Goal: Information Seeking & Learning: Find specific fact

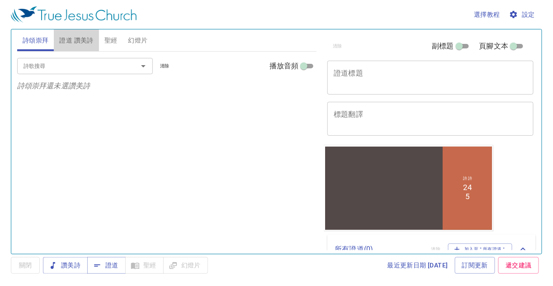
click at [66, 40] on span "證道 讚美詩" at bounding box center [76, 40] width 34 height 11
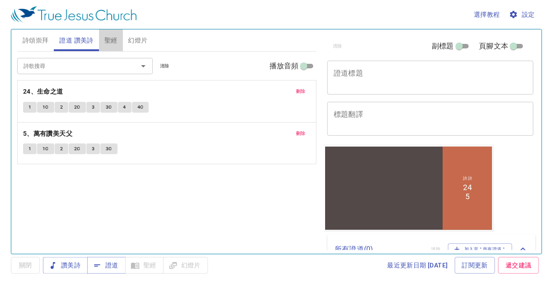
click at [112, 39] on span "聖經" at bounding box center [110, 40] width 13 height 11
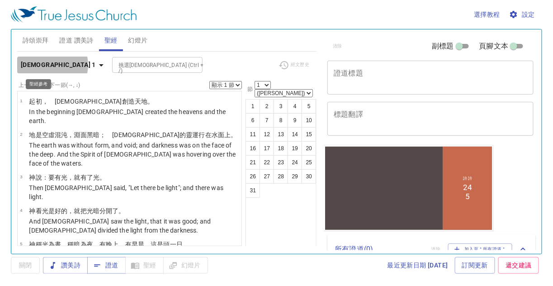
click at [99, 65] on icon "button" at bounding box center [101, 65] width 5 height 2
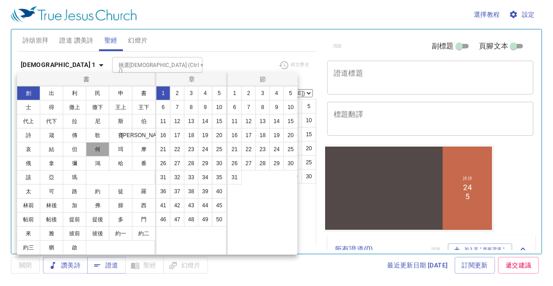
click at [94, 147] on button "何" at bounding box center [97, 149] width 23 height 14
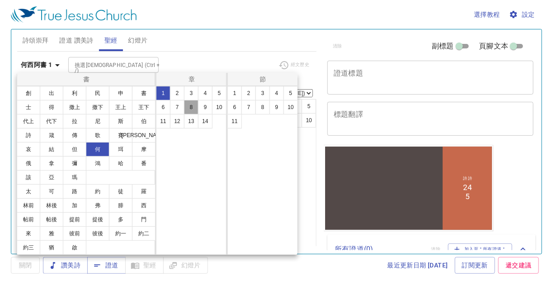
click at [190, 105] on button "8" at bounding box center [191, 107] width 14 height 14
click at [263, 121] on button "13" at bounding box center [262, 121] width 14 height 14
select select "13"
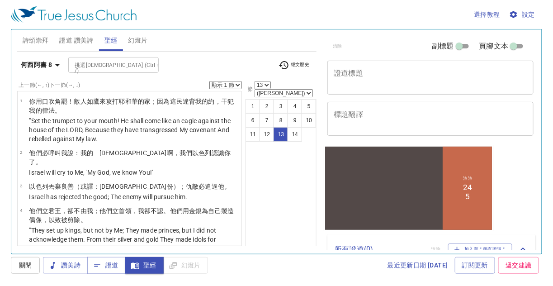
scroll to position [426, 0]
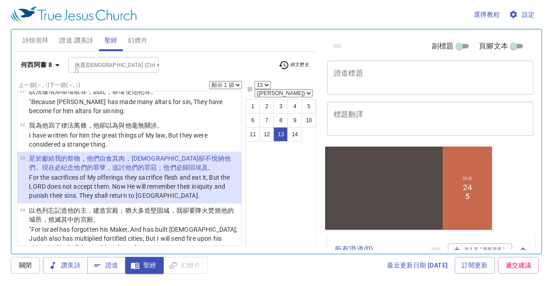
click at [448, 157] on div "清除 副標題 頁腳文本 證道標題 x 證道標題 標題翻譯 x 標題翻譯 副標題 x 副標題 副標題翻譯 x 副標題翻譯 頁腳文本 頁腳文本 所有證道 ( 0 …" at bounding box center [429, 138] width 219 height 224
click at [448, 14] on span "設定" at bounding box center [523, 14] width 24 height 11
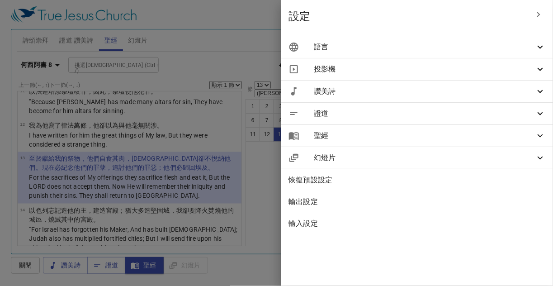
click at [448, 47] on icon at bounding box center [539, 47] width 5 height 3
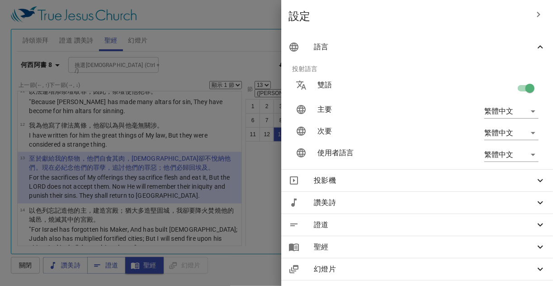
click at [448, 88] on input "checkbox" at bounding box center [530, 89] width 52 height 17
checkbox input "false"
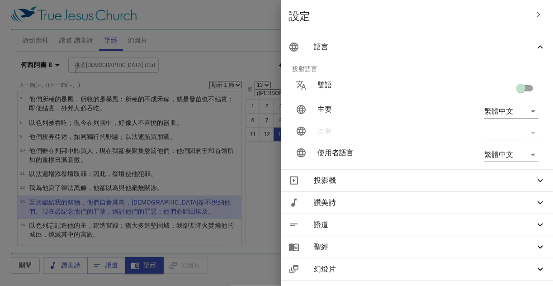
scroll to position [122, 0]
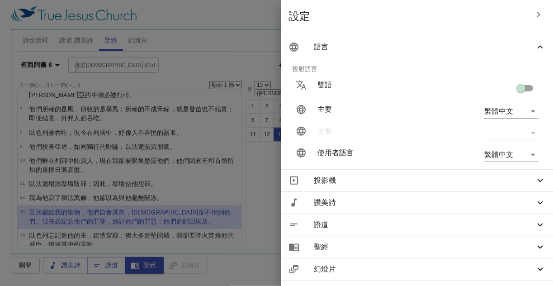
click at [267, 172] on div at bounding box center [276, 143] width 553 height 286
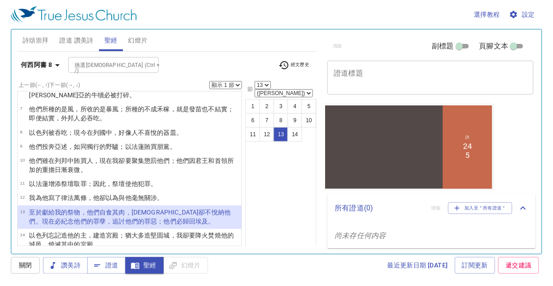
click at [112, 37] on span "聖經" at bounding box center [110, 40] width 13 height 11
click at [0, 0] on span "聖經" at bounding box center [0, 0] width 0 height 0
click at [57, 63] on icon "button" at bounding box center [57, 65] width 11 height 11
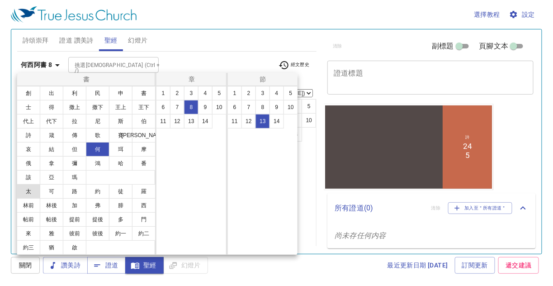
click at [28, 192] on button "太" at bounding box center [28, 191] width 23 height 14
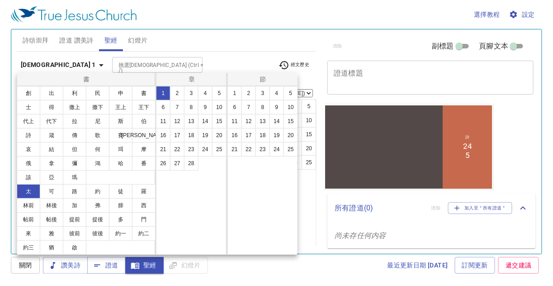
scroll to position [0, 0]
click at [194, 120] on button "13" at bounding box center [191, 121] width 14 height 14
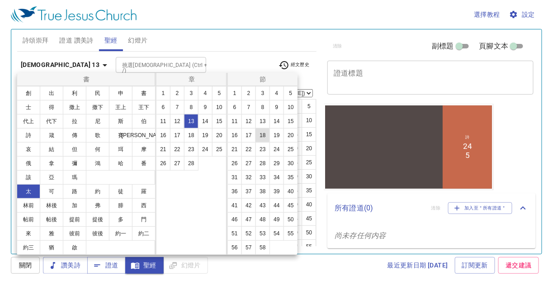
click at [266, 135] on button "18" at bounding box center [262, 135] width 14 height 14
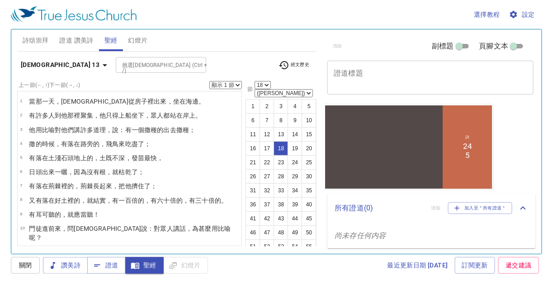
scroll to position [218, 0]
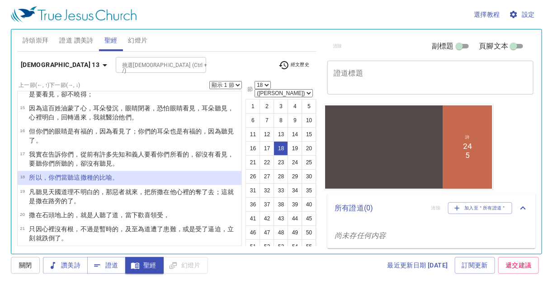
click at [141, 37] on span "幻燈片" at bounding box center [137, 40] width 19 height 11
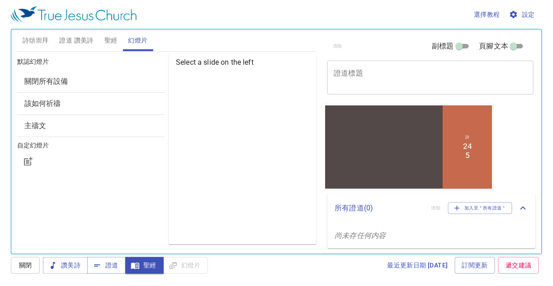
click at [108, 37] on span "聖經" at bounding box center [110, 40] width 13 height 11
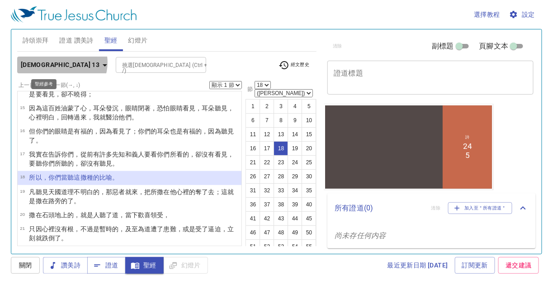
click at [99, 62] on icon "button" at bounding box center [104, 65] width 11 height 11
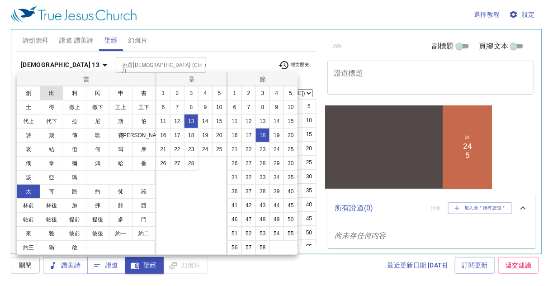
click at [52, 90] on button "出" at bounding box center [51, 93] width 23 height 14
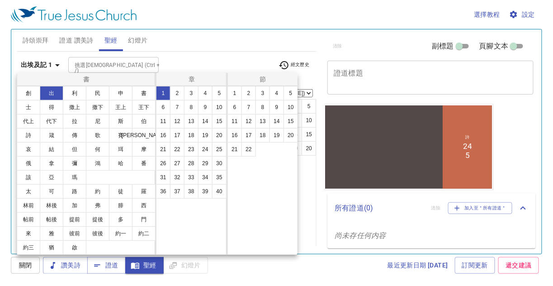
scroll to position [0, 0]
click at [192, 119] on button "13" at bounding box center [191, 121] width 14 height 14
click at [261, 133] on button "18" at bounding box center [262, 135] width 14 height 14
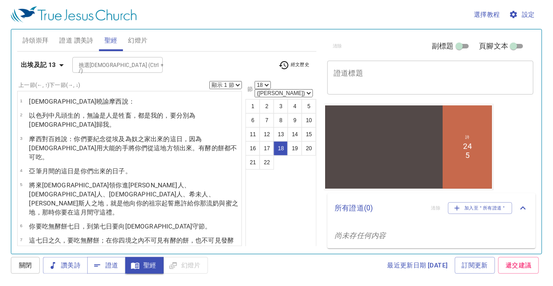
scroll to position [304, 0]
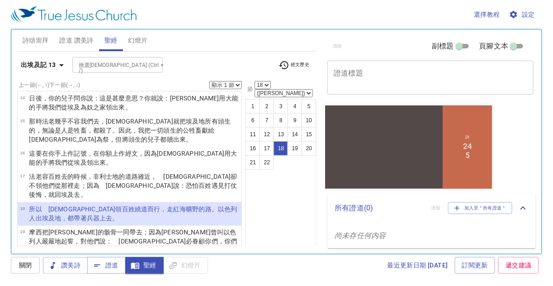
click at [355, 150] on div at bounding box center [383, 140] width 117 height 54
click at [0, 0] on span "聖經" at bounding box center [0, 0] width 0 height 0
click at [60, 63] on icon "button" at bounding box center [61, 65] width 11 height 11
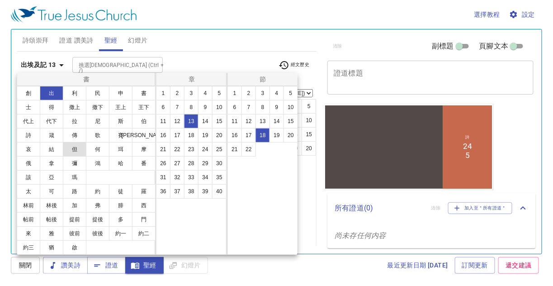
click at [77, 145] on button "但" at bounding box center [74, 149] width 23 height 14
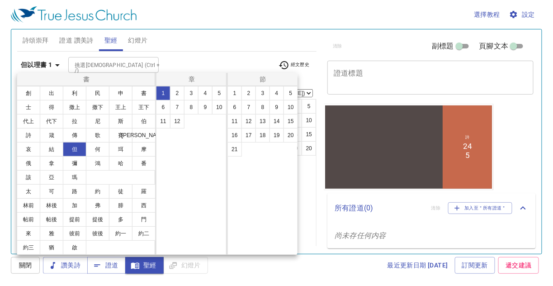
scroll to position [0, 0]
click at [180, 121] on button "12" at bounding box center [177, 121] width 14 height 14
click at [262, 119] on button "13" at bounding box center [262, 121] width 14 height 14
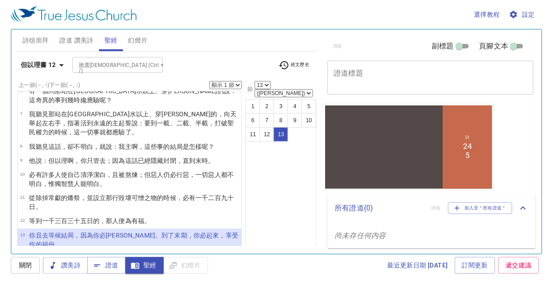
click at [80, 40] on span "證道 讚美詩" at bounding box center [76, 40] width 34 height 11
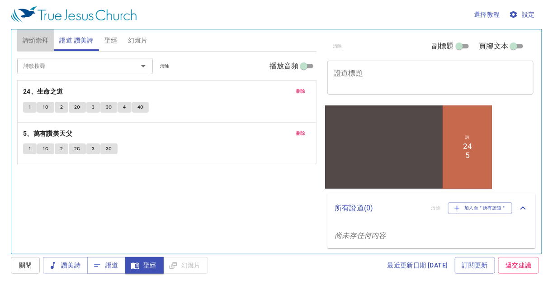
click at [33, 38] on span "詩頌崇拜" at bounding box center [36, 40] width 26 height 11
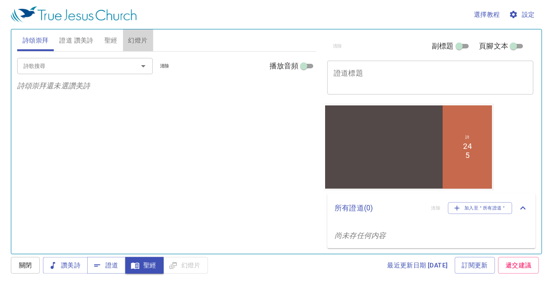
click at [133, 39] on span "幻燈片" at bounding box center [137, 40] width 19 height 11
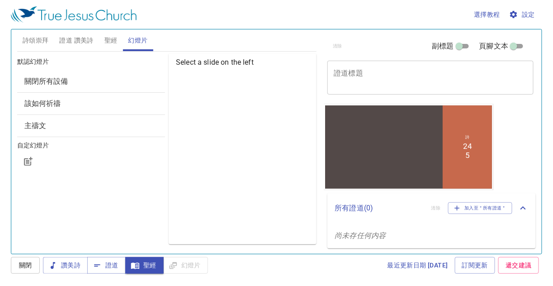
click at [49, 103] on span "該如何祈禱" at bounding box center [42, 103] width 37 height 9
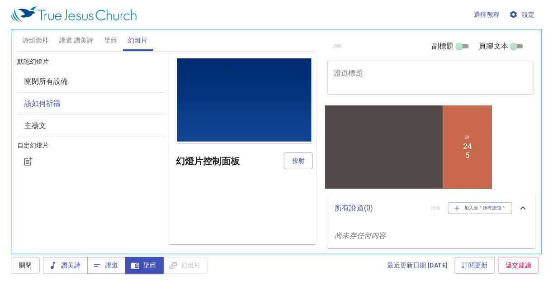
scroll to position [0, 0]
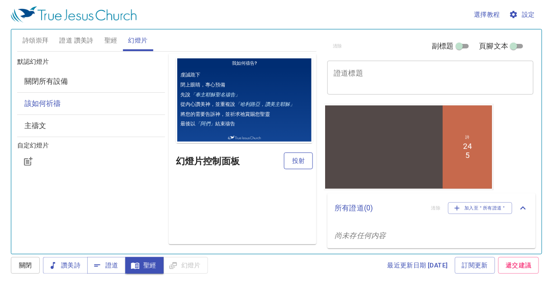
click at [297, 159] on span "投射" at bounding box center [298, 160] width 14 height 11
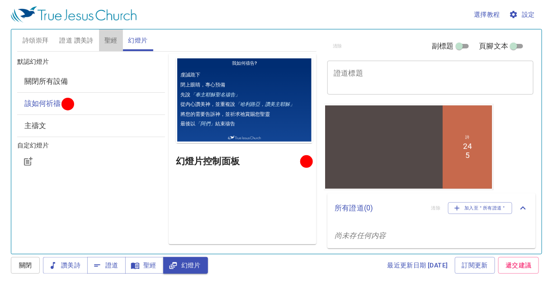
click at [108, 40] on span "聖經" at bounding box center [110, 40] width 13 height 11
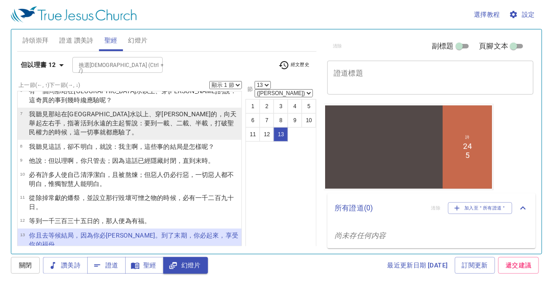
click at [65, 110] on wh8085 "那站在河 水 以上 、穿 細麻衣 的，向天 舉起 左 右手 ，指著活 到永遠 的主起誓 說：要到一載 、二載 、半 載，打破 聖 民 權力 的時候，這一切事就…" at bounding box center [132, 122] width 207 height 25
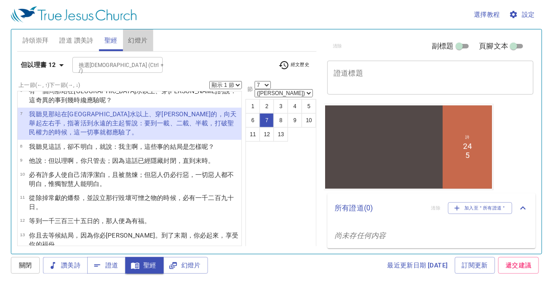
click at [138, 39] on span "幻燈片" at bounding box center [137, 40] width 19 height 11
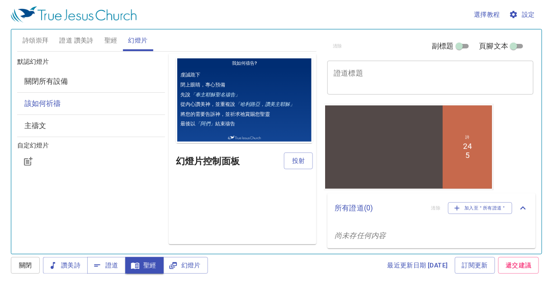
click at [36, 143] on h6 "自定幻燈片" at bounding box center [91, 146] width 148 height 10
click at [29, 145] on h6 "自定幻燈片" at bounding box center [91, 146] width 148 height 10
click at [44, 101] on span "該如何祈禱" at bounding box center [42, 103] width 37 height 9
click at [296, 159] on span "投射" at bounding box center [298, 160] width 14 height 11
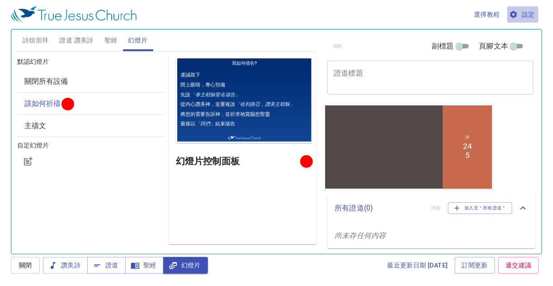
click at [448, 13] on span "設定" at bounding box center [523, 14] width 24 height 11
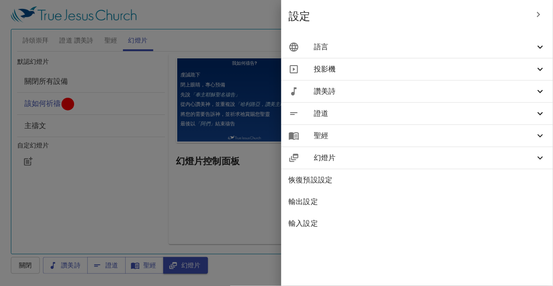
click at [448, 157] on icon at bounding box center [539, 157] width 11 height 11
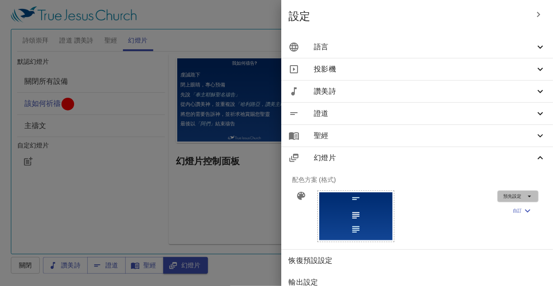
click at [448, 195] on icon "button" at bounding box center [529, 196] width 8 height 8
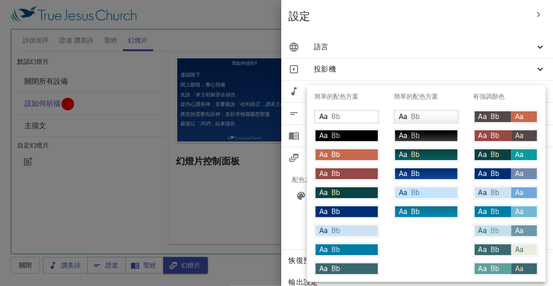
click at [448, 70] on div at bounding box center [276, 143] width 553 height 286
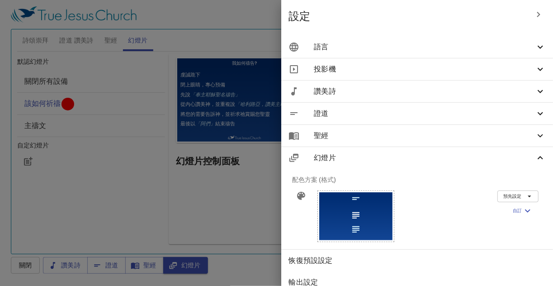
scroll to position [38, 0]
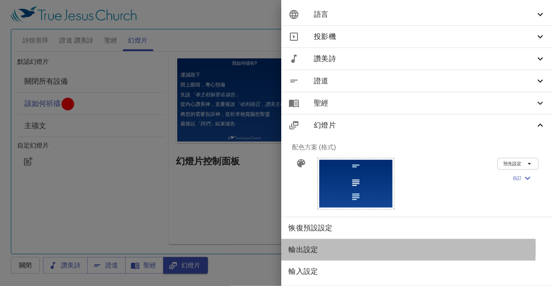
click at [317, 228] on span "輸出設定" at bounding box center [416, 249] width 257 height 11
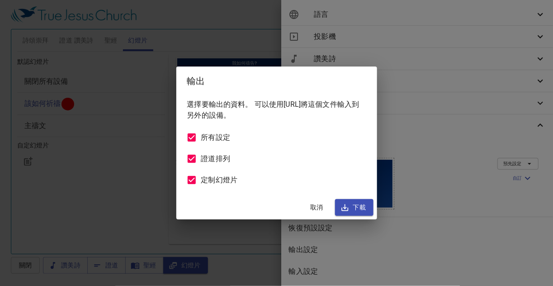
click at [316, 206] on span "取消" at bounding box center [317, 207] width 22 height 11
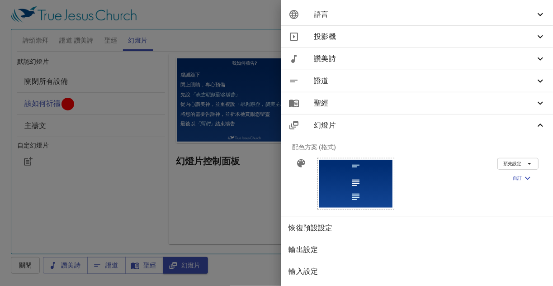
click at [448, 98] on icon at bounding box center [539, 103] width 11 height 11
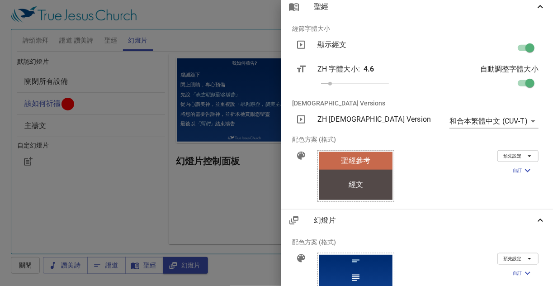
scroll to position [84, 0]
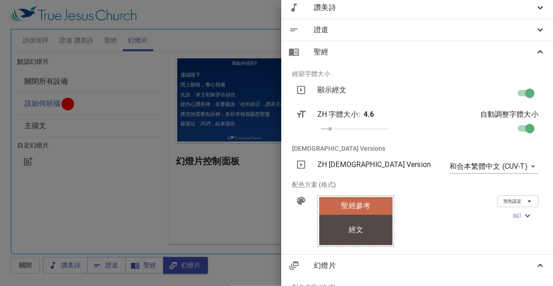
click at [109, 40] on div at bounding box center [276, 143] width 553 height 286
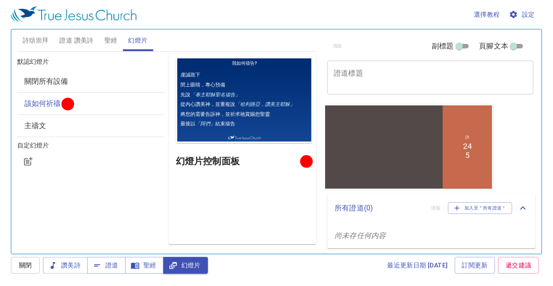
click at [110, 38] on span "聖經" at bounding box center [110, 40] width 13 height 11
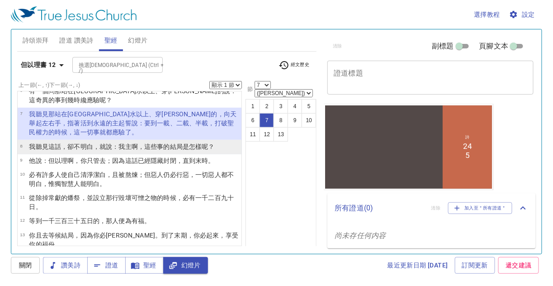
click at [122, 143] on wh559 "：我主 啊，這些事的結局 是怎樣呢？" at bounding box center [163, 146] width 102 height 7
select select "8"
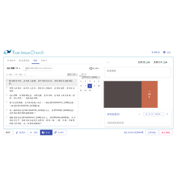
scroll to position [0, 0]
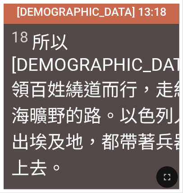
click at [122, 11] on span "[DEMOGRAPHIC_DATA] 13:18" at bounding box center [92, 11] width 150 height 13
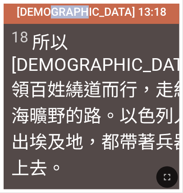
drag, startPoint x: 102, startPoint y: 14, endPoint x: 141, endPoint y: 14, distance: 38.9
click at [141, 14] on div "出埃及記 13:18" at bounding box center [92, 14] width 176 height 20
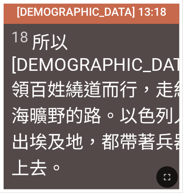
click at [149, 9] on div "出埃及記 13:18" at bounding box center [92, 14] width 176 height 20
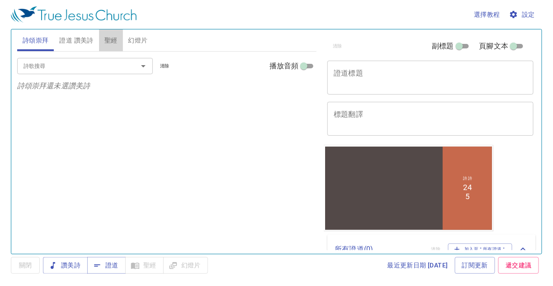
click at [110, 40] on span "聖經" at bounding box center [110, 40] width 13 height 11
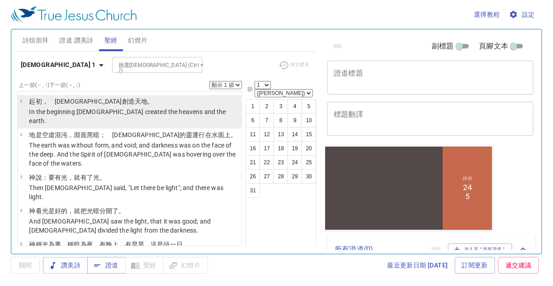
click at [53, 104] on wh7225 "，　神 創造 天 地 。" at bounding box center [98, 101] width 112 height 7
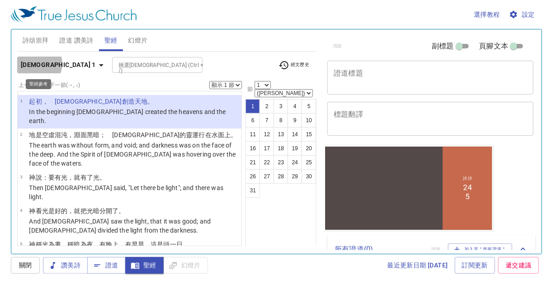
click at [36, 63] on b "創世記 1" at bounding box center [58, 64] width 75 height 11
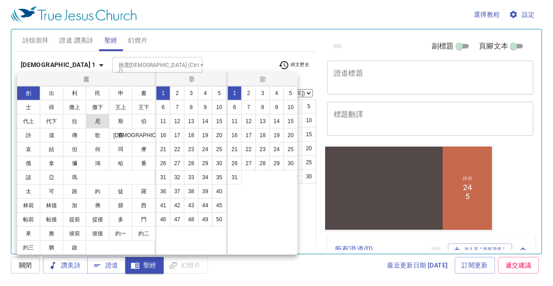
click at [94, 120] on button "尼" at bounding box center [97, 121] width 23 height 14
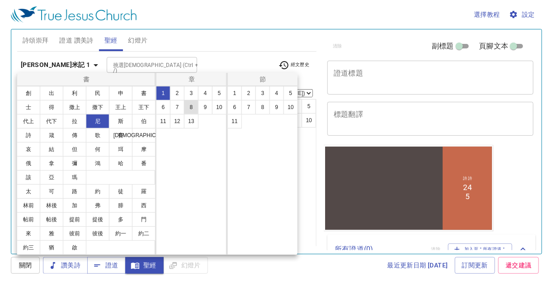
click at [191, 105] on button "8" at bounding box center [191, 107] width 14 height 14
click at [226, 121] on button "12" at bounding box center [248, 121] width 14 height 14
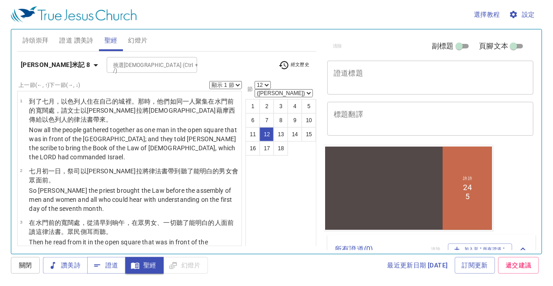
scroll to position [577, 0]
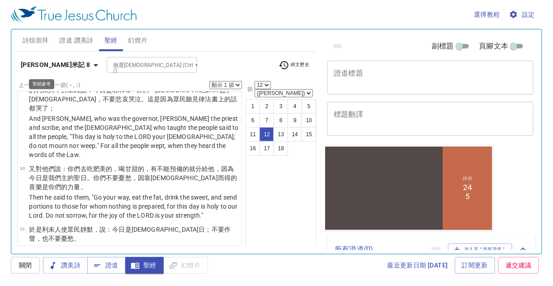
click at [90, 65] on icon "button" at bounding box center [95, 65] width 11 height 11
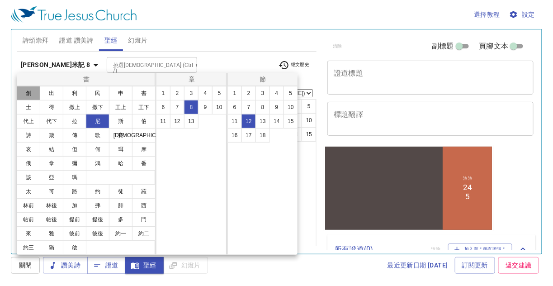
click at [30, 91] on button "創" at bounding box center [28, 93] width 23 height 14
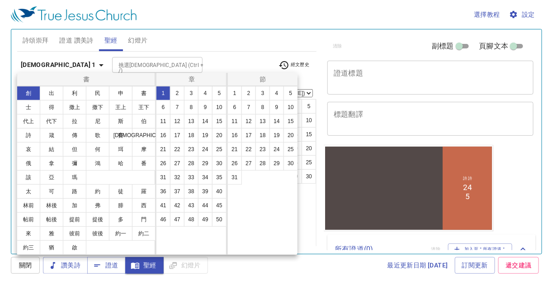
scroll to position [0, 0]
click at [226, 92] on button "1" at bounding box center [234, 93] width 14 height 14
select select "1"
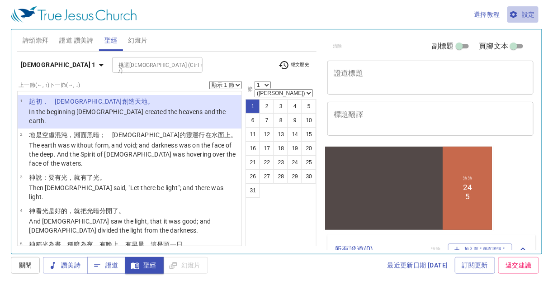
click at [226, 14] on span "設定" at bounding box center [523, 14] width 24 height 11
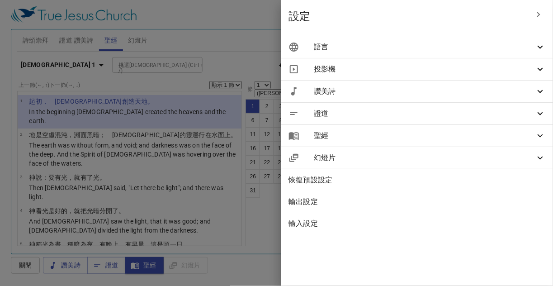
click at [226, 46] on icon at bounding box center [539, 47] width 5 height 3
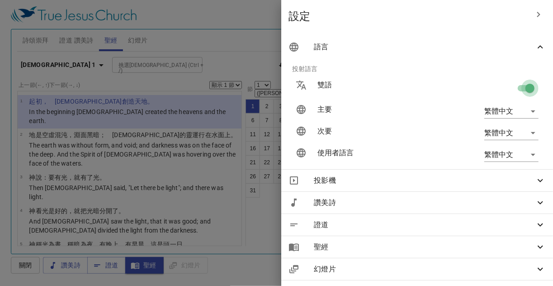
click at [226, 86] on input "checkbox" at bounding box center [530, 89] width 52 height 17
checkbox input "false"
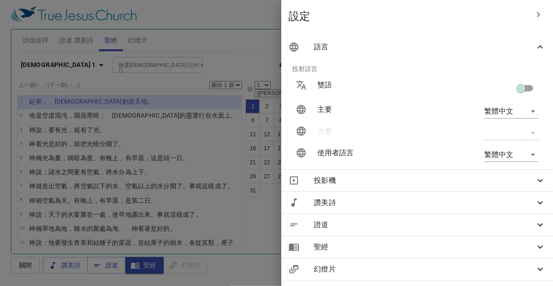
click at [187, 9] on div at bounding box center [276, 143] width 553 height 286
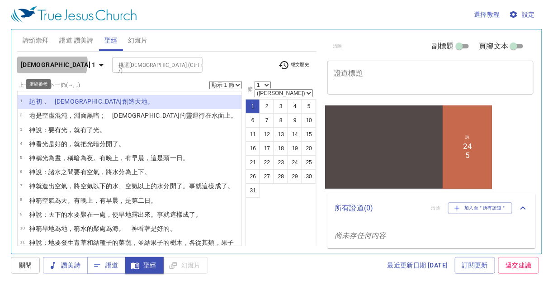
click at [96, 62] on icon "button" at bounding box center [101, 65] width 11 height 11
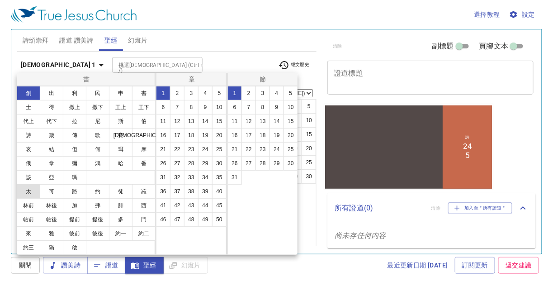
click at [26, 190] on button "太" at bounding box center [28, 191] width 23 height 14
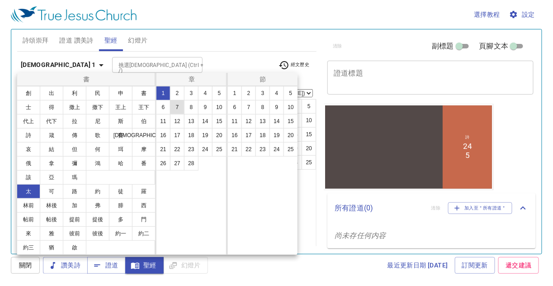
click at [177, 103] on button "7" at bounding box center [177, 107] width 14 height 14
click at [226, 120] on button "13" at bounding box center [262, 121] width 14 height 14
select select "13"
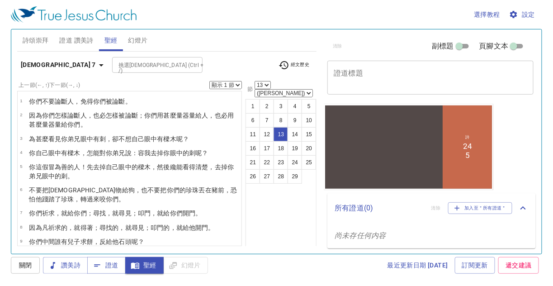
scroll to position [152, 0]
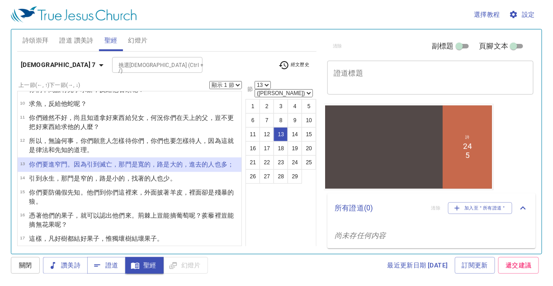
click at [226, 84] on select "顯示 1 節 顯示 2 節 顯示 3 節 顯示 4 節 顯示 5 節" at bounding box center [225, 85] width 33 height 8
click at [210, 81] on select "顯示 1 節 顯示 2 節 顯示 3 節 顯示 4 節 顯示 5 節" at bounding box center [225, 85] width 33 height 8
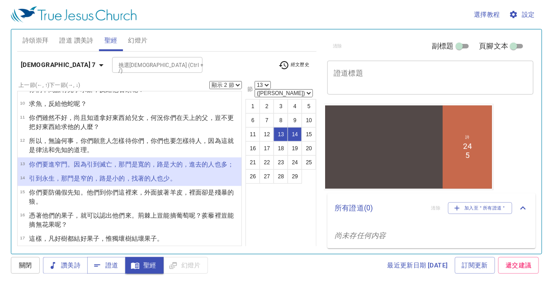
click at [226, 85] on select "顯示 1 節 顯示 2 節 顯示 3 節 顯示 4 節 顯示 5 節" at bounding box center [225, 85] width 33 height 8
click at [99, 64] on icon "button" at bounding box center [101, 65] width 5 height 2
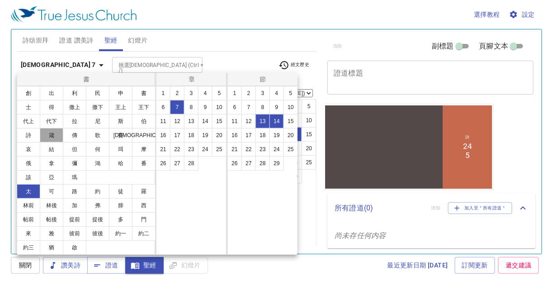
click at [52, 133] on button "箴" at bounding box center [51, 135] width 23 height 14
select select "1"
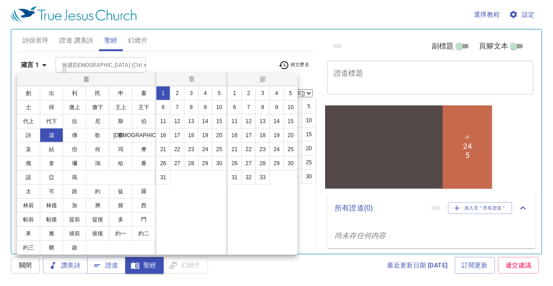
scroll to position [0, 0]
click at [207, 121] on button "14" at bounding box center [205, 121] width 14 height 14
click at [226, 120] on button "12" at bounding box center [248, 121] width 14 height 14
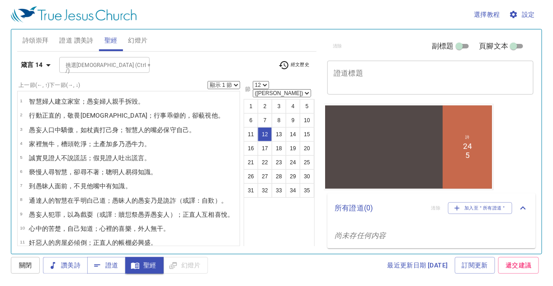
scroll to position [88, 0]
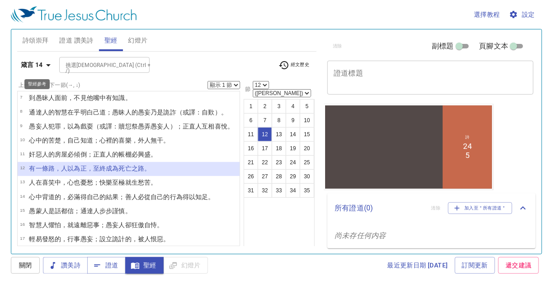
click at [47, 64] on icon "button" at bounding box center [48, 65] width 5 height 2
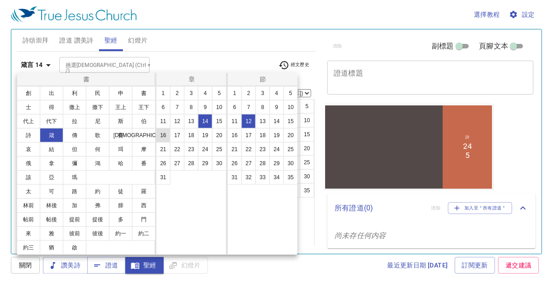
click at [164, 134] on button "16" at bounding box center [163, 135] width 14 height 14
click at [226, 148] on button "25" at bounding box center [290, 149] width 14 height 14
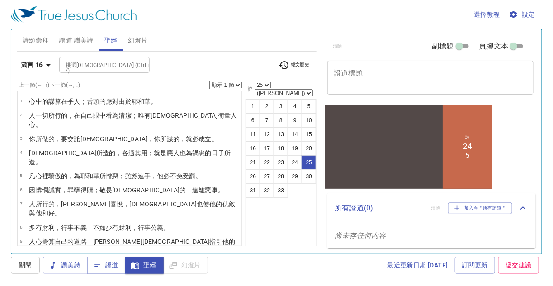
scroll to position [272, 0]
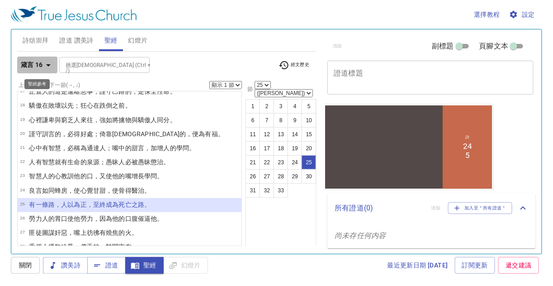
click at [48, 64] on icon "button" at bounding box center [48, 65] width 5 height 2
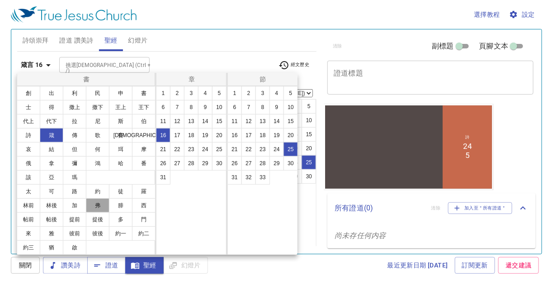
click at [98, 193] on button "弗" at bounding box center [97, 205] width 23 height 14
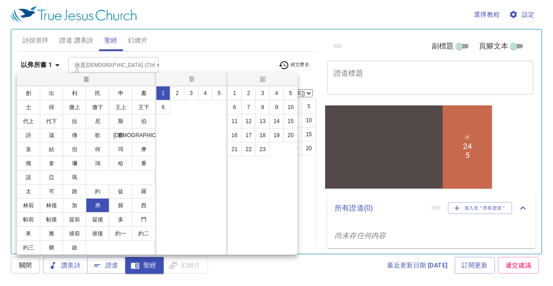
scroll to position [0, 0]
click at [175, 92] on button "2" at bounding box center [177, 93] width 14 height 14
click at [226, 93] on button "2" at bounding box center [248, 93] width 14 height 14
select select "2"
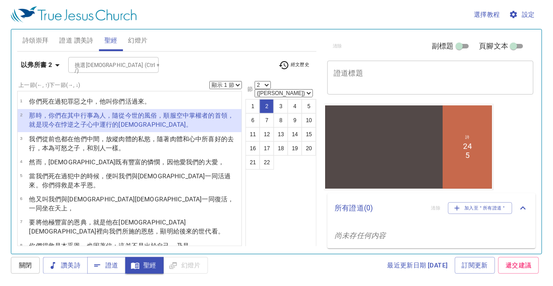
click at [226, 84] on select "顯示 1 節 顯示 2 節 顯示 3 節 顯示 4 節 顯示 5 節" at bounding box center [225, 85] width 33 height 8
click at [210, 81] on select "顯示 1 節 顯示 2 節 顯示 3 節 顯示 4 節 顯示 5 節" at bounding box center [225, 85] width 33 height 8
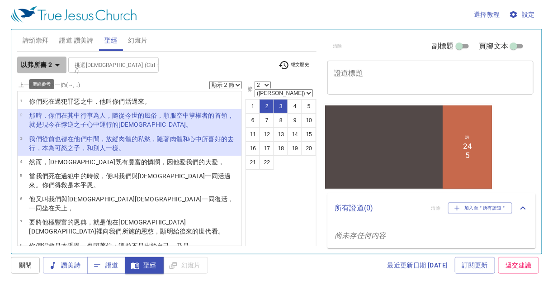
click at [59, 63] on icon "button" at bounding box center [57, 65] width 11 height 11
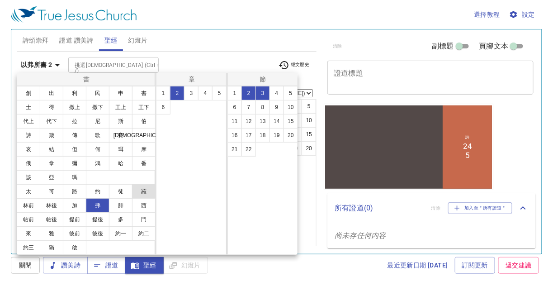
click at [147, 188] on button "羅" at bounding box center [143, 191] width 23 height 14
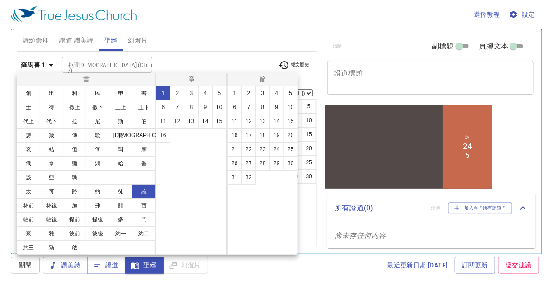
select select "1"
click at [180, 90] on button "2" at bounding box center [177, 93] width 14 height 14
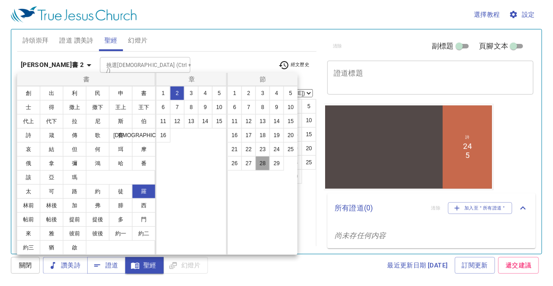
click at [226, 162] on button "28" at bounding box center [262, 163] width 14 height 14
select select "28"
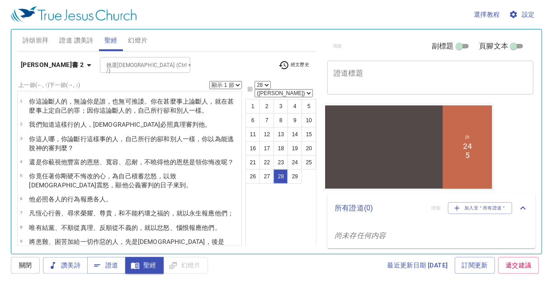
scroll to position [406, 0]
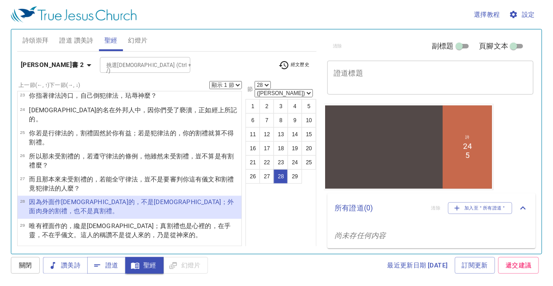
click at [226, 83] on select "顯示 1 節 顯示 2 節 顯示 3 節 顯示 4 節 顯示 5 節" at bounding box center [225, 85] width 33 height 8
click at [226, 193] on div "1 2 3 4 5 6 7 8 9 10 11 12 13 14 15 16 17 18 19 20 21 22 23 24 25 26 27 28 29" at bounding box center [280, 176] width 71 height 155
click at [37, 62] on b "羅馬書 2" at bounding box center [52, 64] width 63 height 11
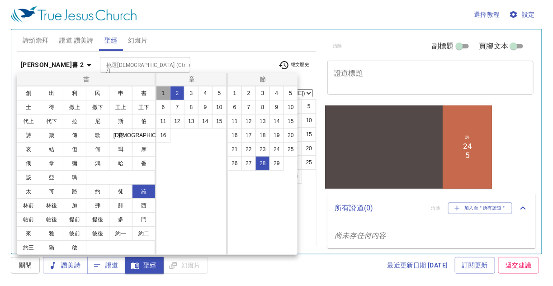
click at [161, 90] on button "1" at bounding box center [163, 93] width 14 height 14
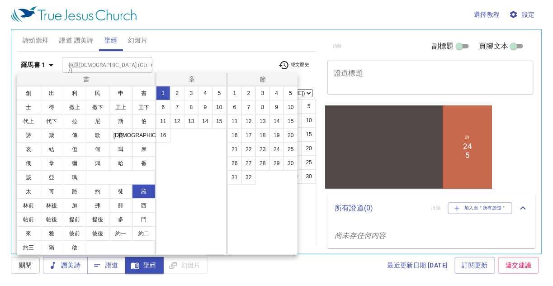
scroll to position [0, 0]
click at [226, 161] on button "28" at bounding box center [262, 163] width 14 height 14
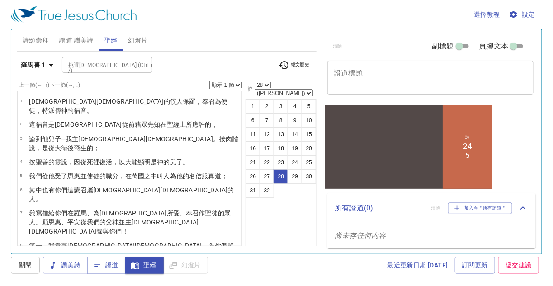
scroll to position [463, 0]
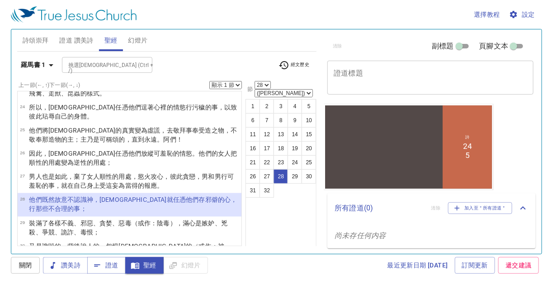
click at [226, 84] on select "顯示 1 節 顯示 2 節 顯示 3 節 顯示 4 節 顯示 5 節" at bounding box center [225, 85] width 33 height 8
select select "2"
click at [210, 81] on select "顯示 1 節 顯示 2 節 顯示 3 節 顯示 4 節 顯示 5 節" at bounding box center [225, 85] width 33 height 8
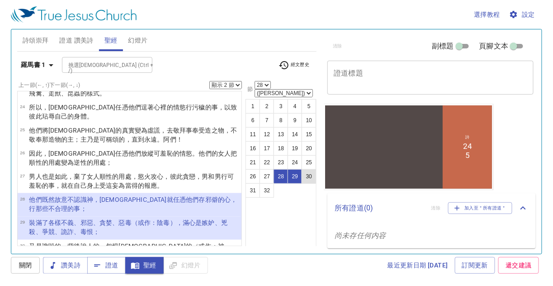
click at [226, 169] on button "30" at bounding box center [308, 176] width 14 height 14
select select "30"
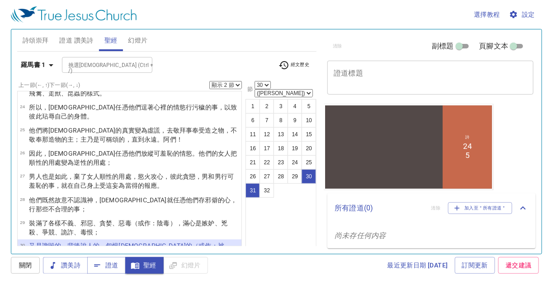
click at [226, 84] on select "顯示 1 節 顯示 2 節 顯示 3 節 顯示 4 節 顯示 5 節" at bounding box center [225, 85] width 33 height 8
click at [210, 81] on select "顯示 1 節 顯示 2 節 顯示 3 節 顯示 4 節 顯示 5 節" at bounding box center [225, 85] width 33 height 8
click at [226, 84] on select "顯示 1 節 顯示 2 節 顯示 3 節 顯示 4 節 顯示 5 節" at bounding box center [225, 85] width 33 height 8
select select "2"
click at [210, 81] on select "顯示 1 節 顯示 2 節 顯示 3 節 顯示 4 節 顯示 5 節" at bounding box center [225, 85] width 33 height 8
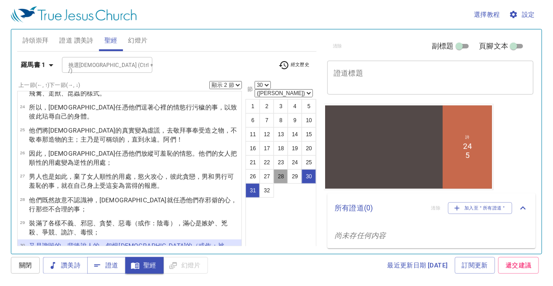
click at [226, 169] on button "28" at bounding box center [280, 176] width 14 height 14
select select "28"
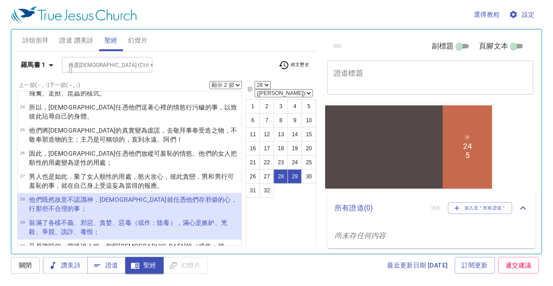
click at [226, 85] on select "顯示 1 節 顯示 2 節 顯示 3 節 顯示 4 節 顯示 5 節" at bounding box center [225, 85] width 33 height 8
select select "4"
click at [210, 81] on select "顯示 1 節 顯示 2 節 顯示 3 節 顯示 4 節 顯示 5 節" at bounding box center [225, 85] width 33 height 8
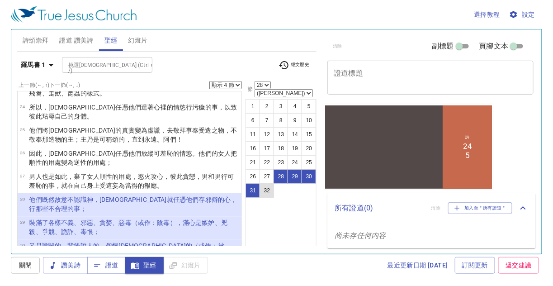
click at [226, 183] on button "32" at bounding box center [266, 190] width 14 height 14
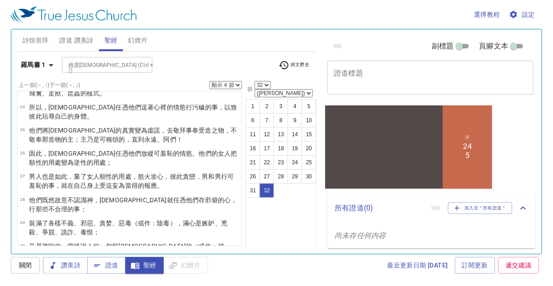
scroll to position [484, 0]
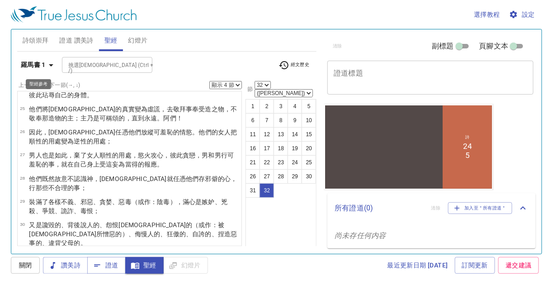
click at [35, 63] on b "羅馬書 1" at bounding box center [33, 64] width 25 height 11
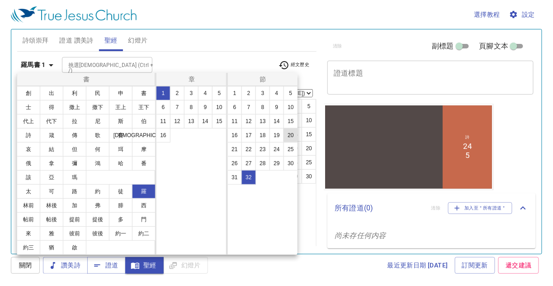
click at [226, 132] on button "20" at bounding box center [290, 135] width 14 height 14
select select "20"
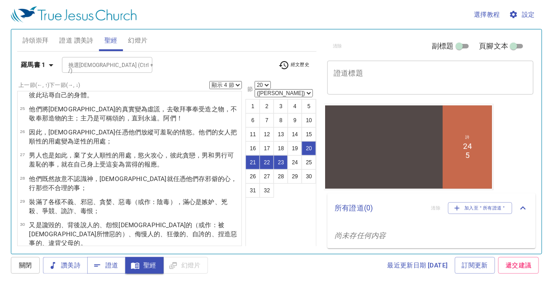
scroll to position [287, 0]
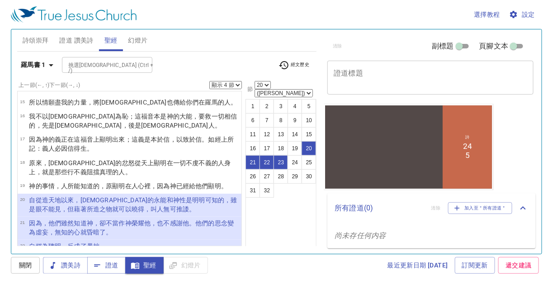
click at [226, 83] on select "顯示 1 節 顯示 2 節 顯示 3 節 顯示 4 節 顯示 5 節" at bounding box center [225, 85] width 33 height 8
select select "1"
click at [210, 81] on select "顯示 1 節 顯示 2 節 顯示 3 節 顯示 4 節 顯示 5 節" at bounding box center [225, 85] width 33 height 8
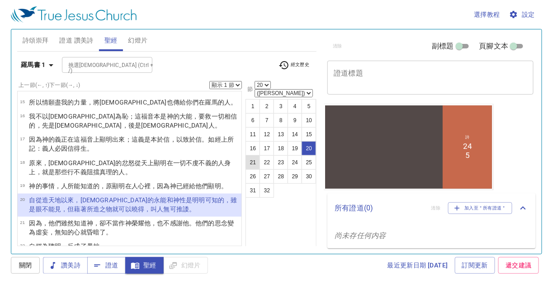
click at [226, 155] on button "21" at bounding box center [252, 162] width 14 height 14
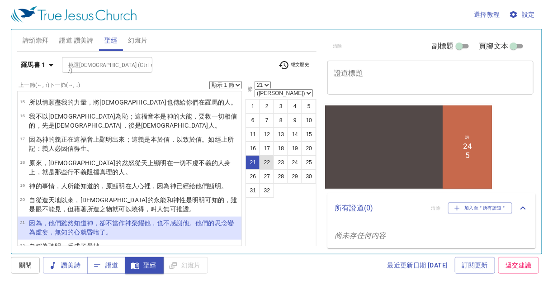
click at [226, 155] on button "22" at bounding box center [266, 162] width 14 height 14
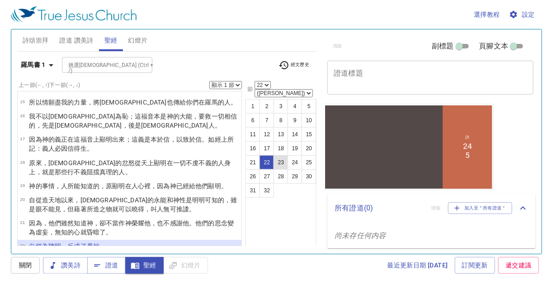
click at [226, 155] on button "23" at bounding box center [280, 162] width 14 height 14
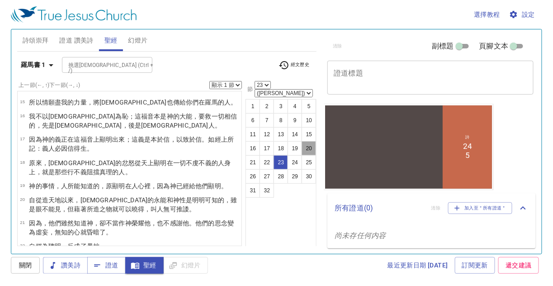
click at [226, 141] on button "20" at bounding box center [308, 148] width 14 height 14
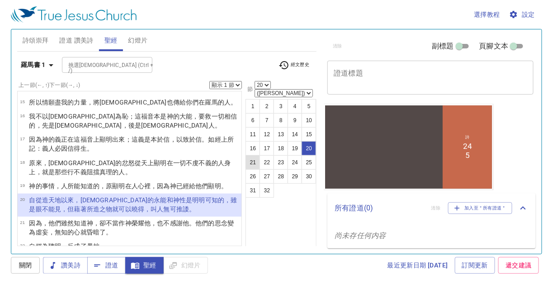
click at [226, 155] on button "21" at bounding box center [252, 162] width 14 height 14
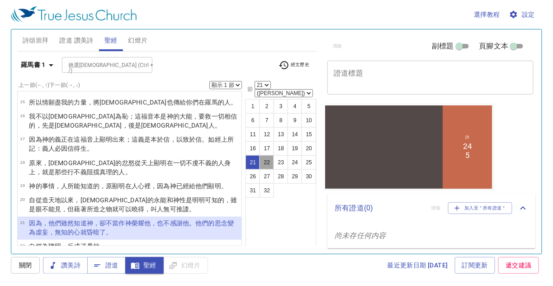
click at [226, 155] on button "22" at bounding box center [266, 162] width 14 height 14
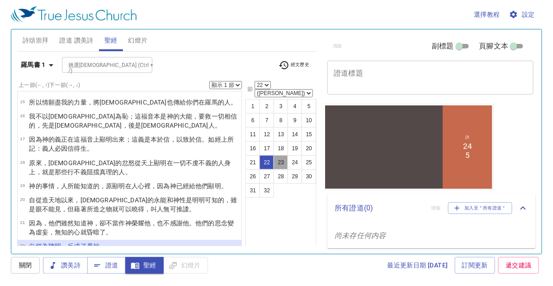
click at [226, 155] on button "23" at bounding box center [280, 162] width 14 height 14
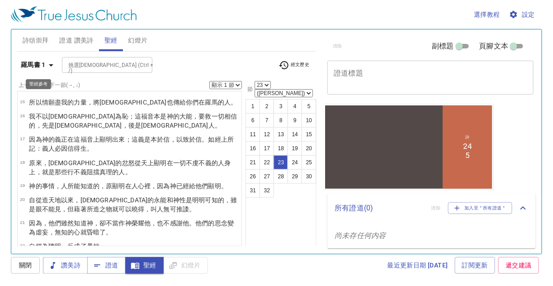
click at [38, 64] on b "羅馬書 1" at bounding box center [33, 64] width 25 height 11
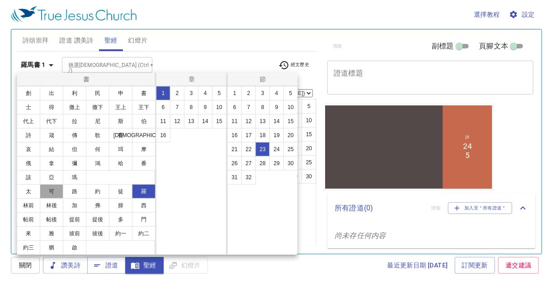
click at [50, 191] on button "可" at bounding box center [51, 191] width 23 height 14
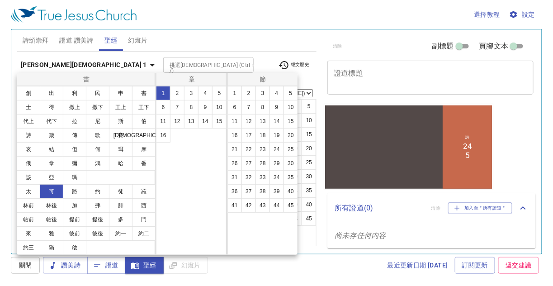
scroll to position [0, 0]
click at [178, 104] on button "7" at bounding box center [177, 107] width 14 height 14
click at [226, 105] on button "6" at bounding box center [234, 107] width 14 height 14
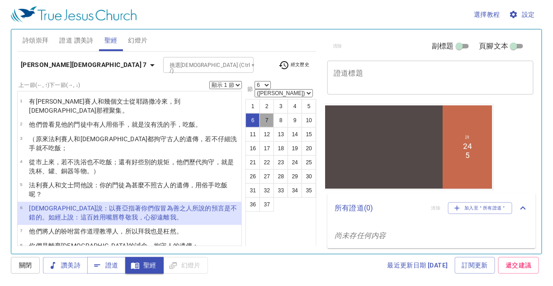
click at [226, 113] on button "7" at bounding box center [266, 120] width 14 height 14
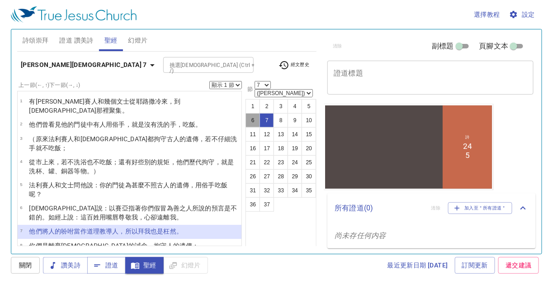
click at [226, 113] on button "6" at bounding box center [252, 120] width 14 height 14
select select "6"
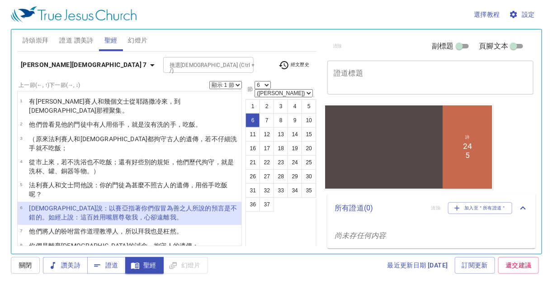
click at [226, 82] on select "顯示 1 節 顯示 2 節 顯示 3 節 顯示 4 節 顯示 5 節" at bounding box center [225, 85] width 33 height 8
click at [210, 81] on select "顯示 1 節 顯示 2 節 顯示 3 節 顯示 4 節 顯示 5 節" at bounding box center [225, 85] width 33 height 8
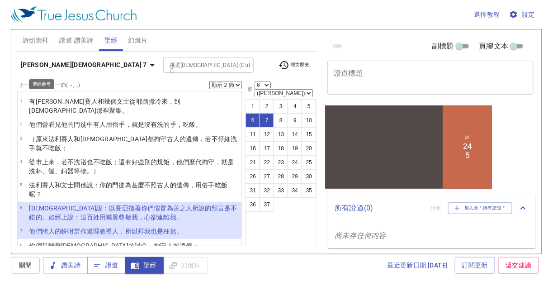
click at [38, 65] on b "馬可福音 7" at bounding box center [84, 64] width 126 height 11
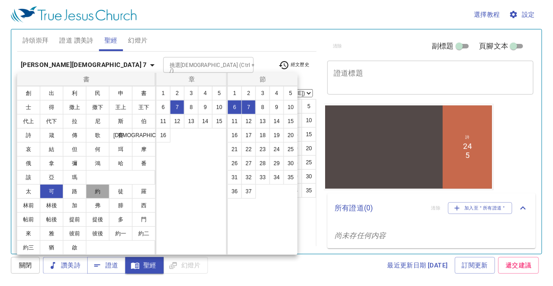
click at [97, 189] on button "約" at bounding box center [97, 191] width 23 height 14
select select "1"
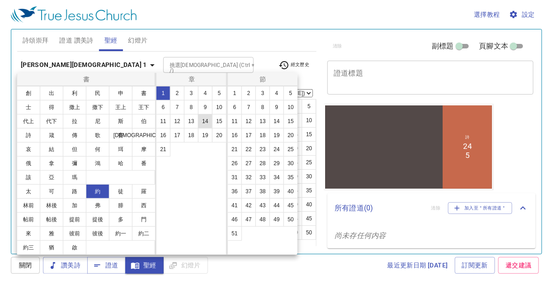
click at [207, 120] on button "14" at bounding box center [205, 121] width 14 height 14
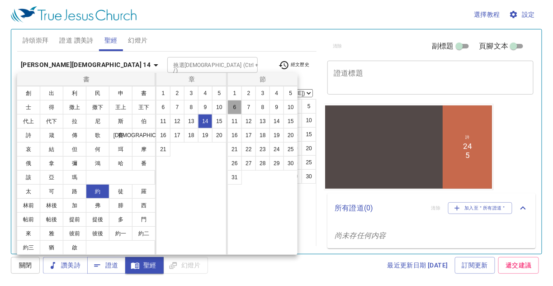
click at [226, 104] on button "6" at bounding box center [234, 107] width 14 height 14
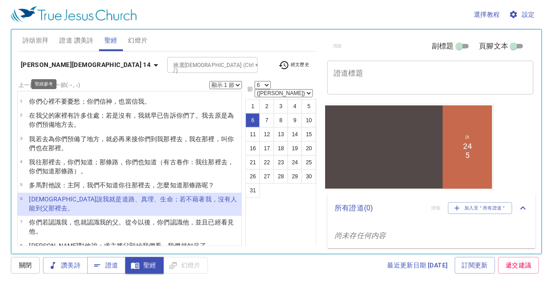
click at [150, 62] on icon "button" at bounding box center [155, 65] width 11 height 11
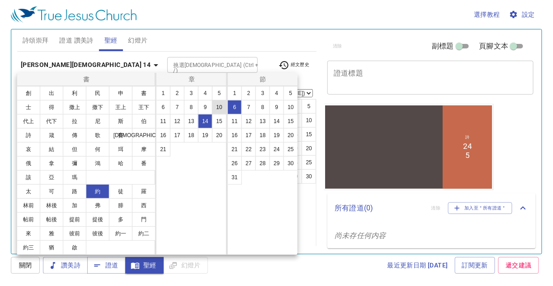
click at [218, 104] on button "10" at bounding box center [219, 107] width 14 height 14
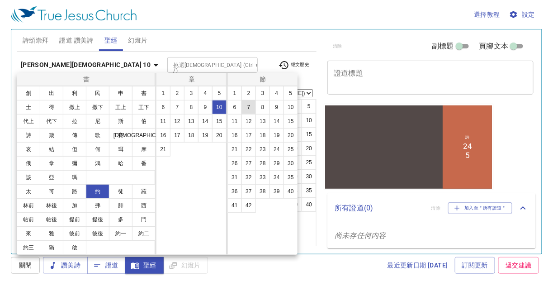
click at [226, 106] on button "7" at bounding box center [248, 107] width 14 height 14
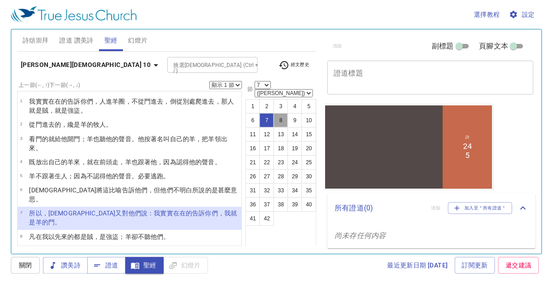
click at [226, 113] on button "8" at bounding box center [280, 120] width 14 height 14
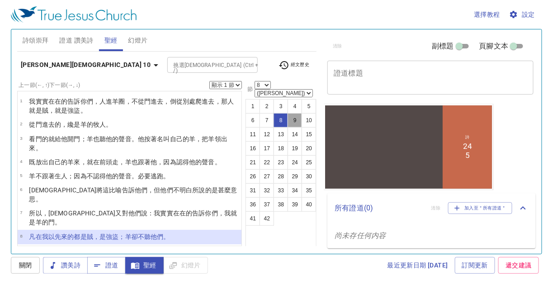
click at [226, 113] on button "9" at bounding box center [294, 120] width 14 height 14
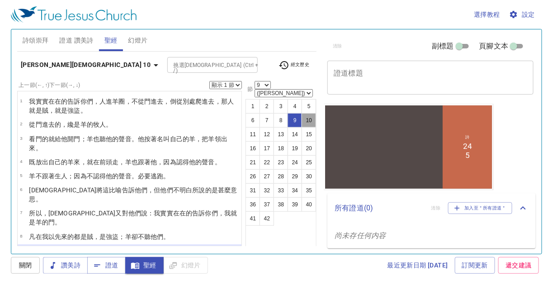
click at [226, 113] on button "10" at bounding box center [308, 120] width 14 height 14
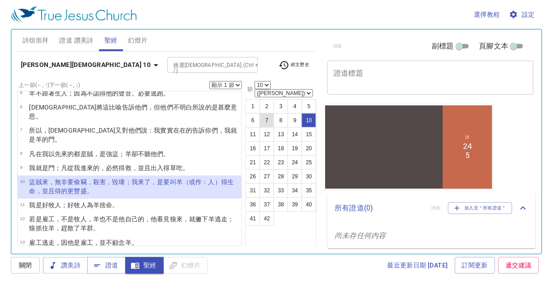
click at [226, 113] on button "7" at bounding box center [266, 120] width 14 height 14
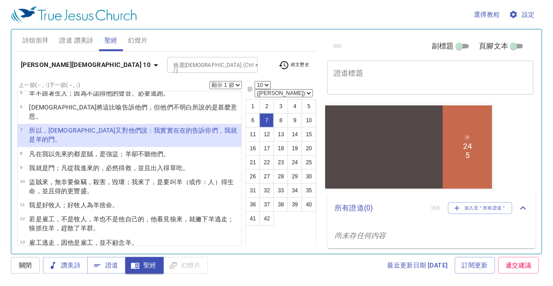
select select "7"
click at [226, 83] on select "顯示 1 節 顯示 2 節 顯示 3 節 顯示 4 節 顯示 5 節" at bounding box center [225, 85] width 33 height 8
click at [210, 81] on select "顯示 1 節 顯示 2 節 顯示 3 節 顯示 4 節 顯示 5 節" at bounding box center [225, 85] width 33 height 8
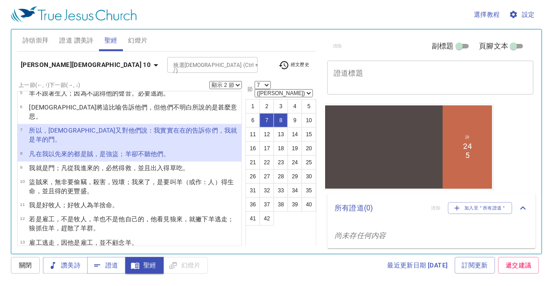
click at [226, 82] on select "顯示 1 節 顯示 2 節 顯示 3 節 顯示 4 節 顯示 5 節" at bounding box center [225, 85] width 33 height 8
click at [47, 63] on b "約翰福音 10" at bounding box center [86, 64] width 130 height 11
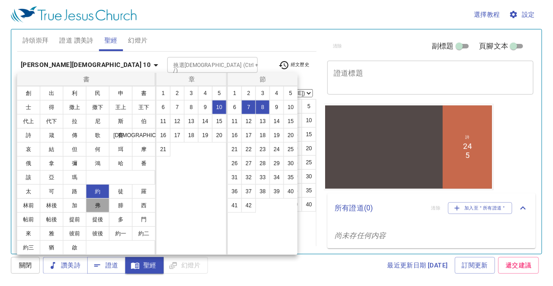
click at [99, 193] on button "弗" at bounding box center [97, 205] width 23 height 14
select select "1"
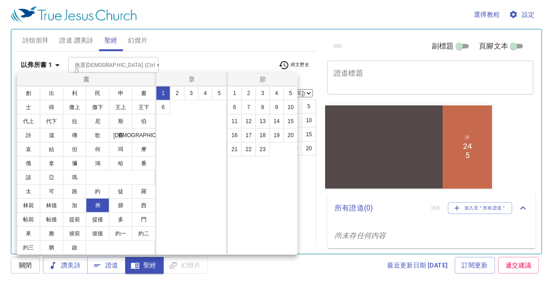
scroll to position [0, 0]
click at [173, 90] on button "2" at bounding box center [177, 93] width 14 height 14
click at [226, 104] on button "8" at bounding box center [262, 107] width 14 height 14
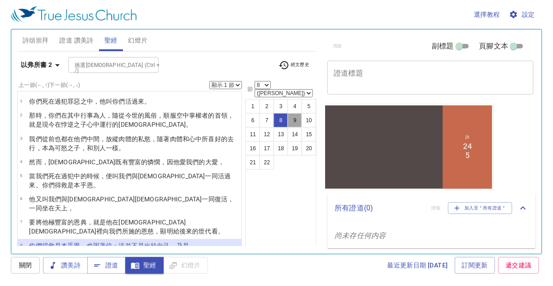
click at [226, 113] on button "9" at bounding box center [294, 120] width 14 height 14
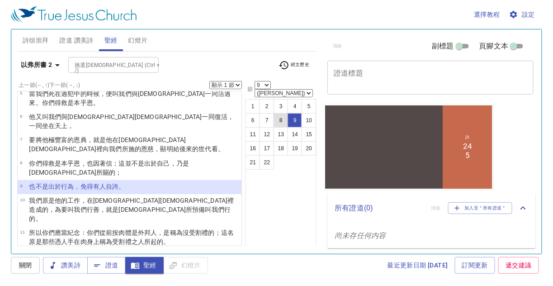
click at [226, 113] on button "8" at bounding box center [280, 120] width 14 height 14
select select "8"
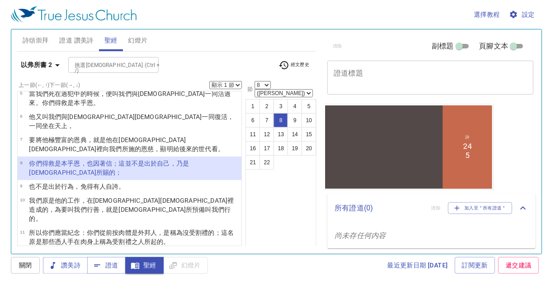
click at [226, 82] on select "顯示 1 節 顯示 2 節 顯示 3 節 顯示 4 節 顯示 5 節" at bounding box center [225, 85] width 33 height 8
select select "2"
click at [210, 81] on select "顯示 1 節 顯示 2 節 顯示 3 節 顯示 4 節 顯示 5 節" at bounding box center [225, 85] width 33 height 8
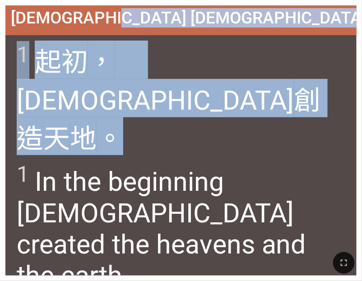
drag, startPoint x: 272, startPoint y: 24, endPoint x: 357, endPoint y: 38, distance: 86.1
click at [357, 39] on div "創世記 創世記 1:1 創世記 創世記 1:1 1 ﻿起初 ，　神 創造 天 地 。 1 ﻿起初 ，　神 創造 天 地 。 1 In the beginnin…" at bounding box center [181, 140] width 362 height 281
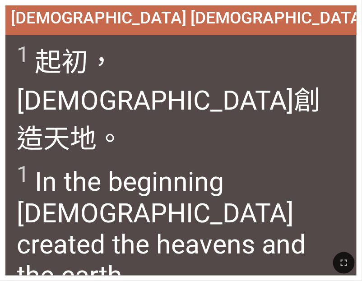
drag, startPoint x: 191, startPoint y: 2, endPoint x: 217, endPoint y: 8, distance: 27.3
click at [217, 8] on div "創世記 創世記 1:1 創世記 創世記 1:1 1 ﻿起初 ，　神 創造 天 地 。 1 ﻿起初 ，　神 創造 天 地 。 1 In the beginnin…" at bounding box center [181, 140] width 362 height 281
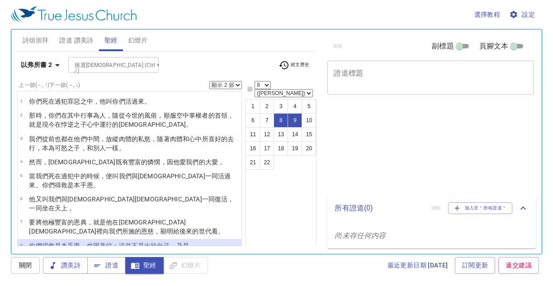
select select "2"
select select "8"
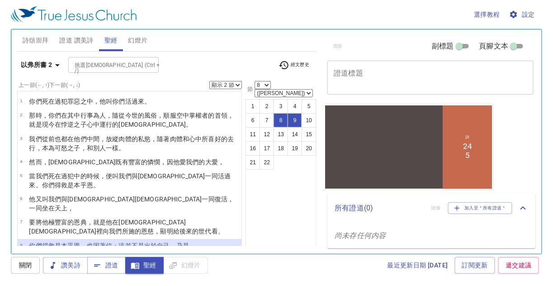
scroll to position [82, 0]
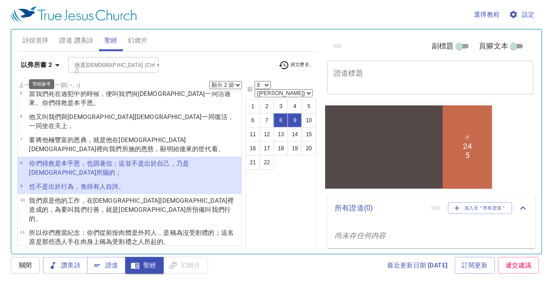
click at [38, 64] on b "以弗所書 2" at bounding box center [36, 64] width 31 height 11
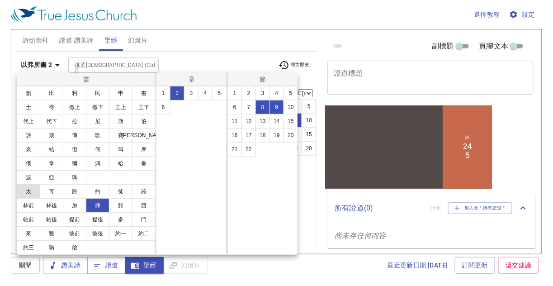
click at [0, 0] on button "太" at bounding box center [0, 0] width 0 height 0
select select "1"
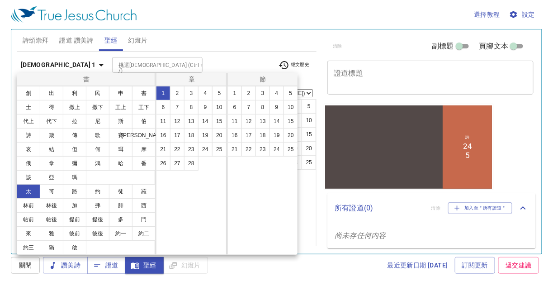
scroll to position [0, 0]
click at [206, 134] on button "19" at bounding box center [205, 135] width 14 height 14
click at [0, 0] on button "16" at bounding box center [0, 0] width 0 height 0
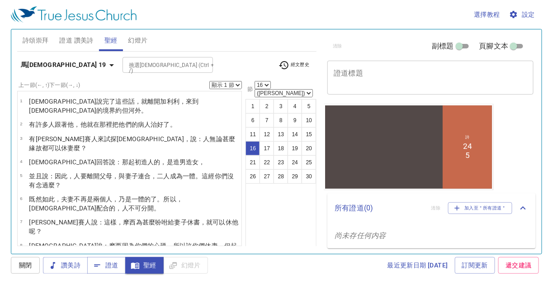
scroll to position [203, 0]
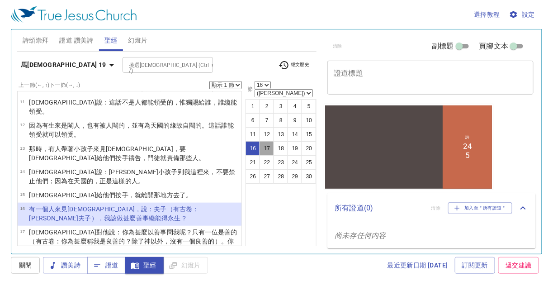
click at [262, 141] on button "17" at bounding box center [266, 148] width 14 height 14
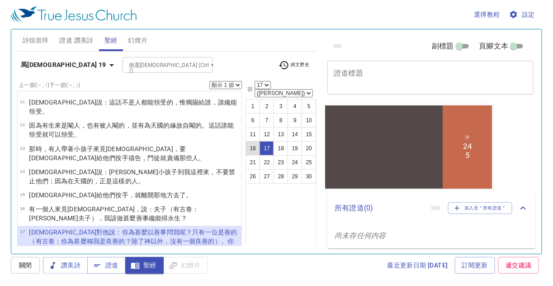
click at [256, 141] on button "16" at bounding box center [252, 148] width 14 height 14
select select "16"
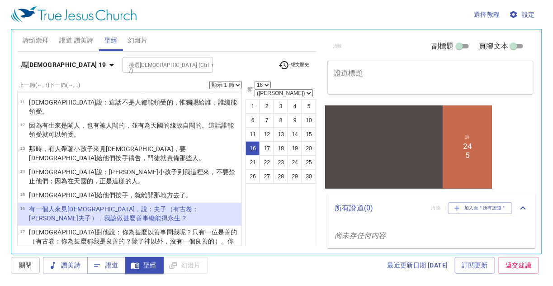
click at [239, 83] on select "顯示 1 節 顯示 2 節 顯示 3 節 顯示 4 節 顯示 5 節" at bounding box center [225, 85] width 33 height 8
click at [210, 81] on select "顯示 1 節 顯示 2 節 顯示 3 節 顯示 4 節 顯示 5 節" at bounding box center [225, 85] width 33 height 8
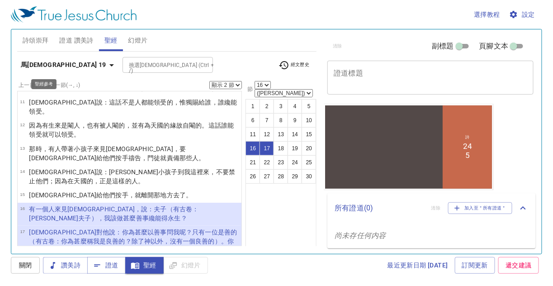
click at [36, 63] on b "馬太福音 19" at bounding box center [63, 64] width 85 height 11
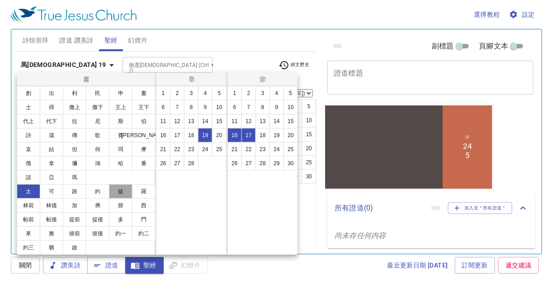
click at [0, 0] on button "徒" at bounding box center [0, 0] width 0 height 0
select select "1"
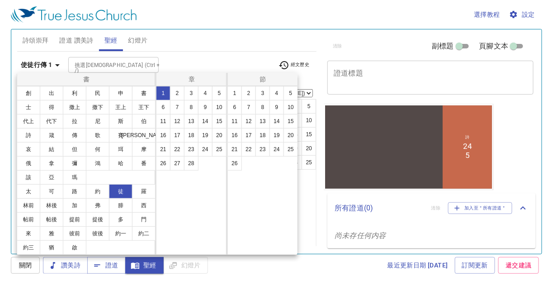
scroll to position [0, 0]
click at [206, 146] on button "24" at bounding box center [205, 149] width 14 height 14
click at [275, 149] on button "24" at bounding box center [276, 149] width 14 height 14
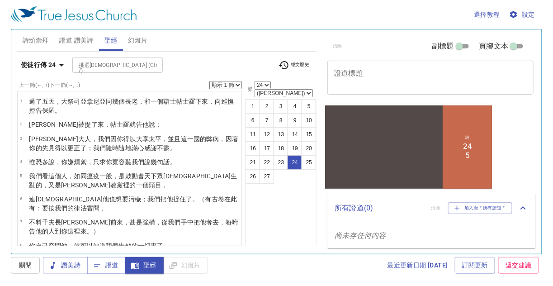
scroll to position [380, 0]
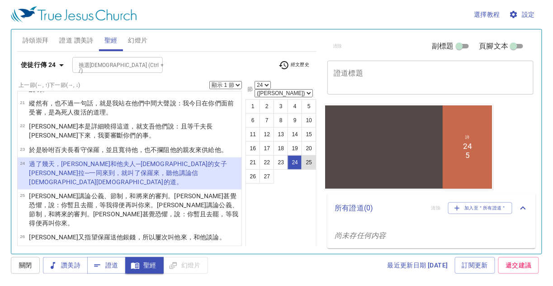
click at [307, 155] on button "25" at bounding box center [308, 162] width 14 height 14
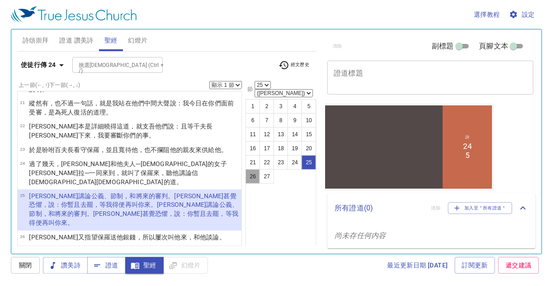
click at [256, 169] on button "26" at bounding box center [252, 176] width 14 height 14
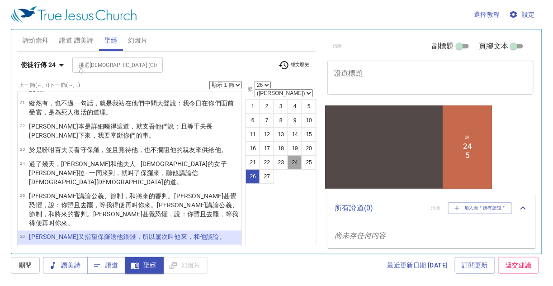
click at [298, 155] on button "24" at bounding box center [294, 162] width 14 height 14
select select "24"
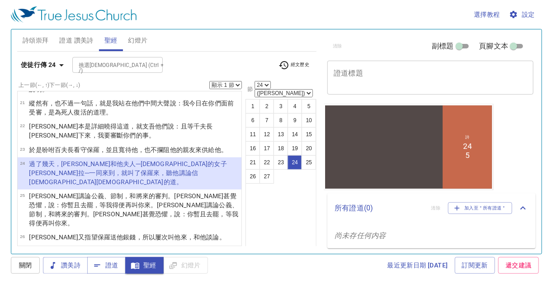
click at [239, 85] on select "顯示 1 節 顯示 2 節 顯示 3 節 顯示 4 節 顯示 5 節" at bounding box center [225, 85] width 33 height 8
select select "3"
click at [210, 81] on select "顯示 1 節 顯示 2 節 顯示 3 節 顯示 4 節 顯示 5 節" at bounding box center [225, 85] width 33 height 8
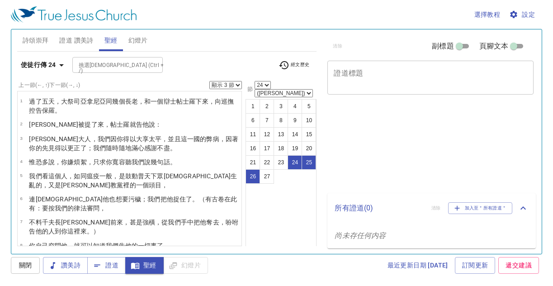
select select "3"
select select "24"
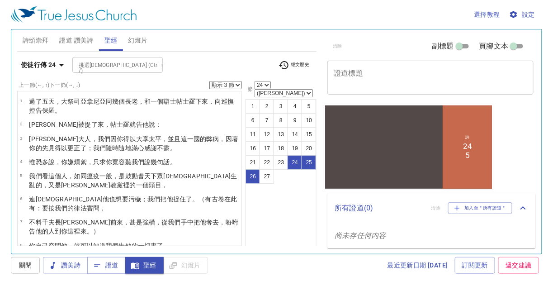
scroll to position [380, 0]
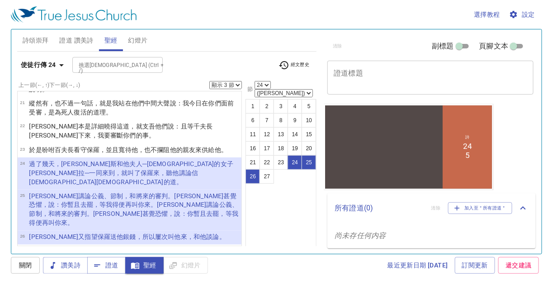
click at [238, 84] on select "顯示 1 節 顯示 2 節 顯示 3 節 顯示 4 節 顯示 5 節" at bounding box center [225, 85] width 33 height 8
select select "2"
click at [210, 81] on select "顯示 1 節 顯示 2 節 顯示 3 節 顯示 4 節 顯示 5 節" at bounding box center [225, 85] width 33 height 8
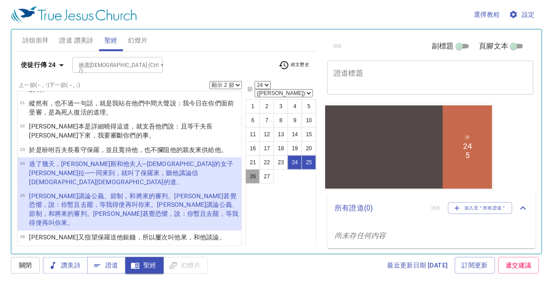
click at [256, 169] on button "26" at bounding box center [252, 176] width 14 height 14
select select "26"
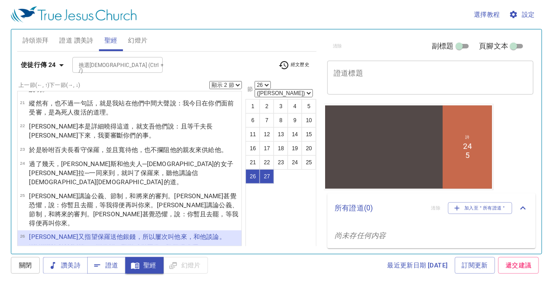
click at [239, 86] on select "顯示 1 節 顯示 2 節 顯示 3 節 顯示 4 節 顯示 5 節" at bounding box center [225, 85] width 33 height 8
select select "1"
click at [210, 81] on select "顯示 1 節 顯示 2 節 顯示 3 節 顯示 4 節 顯示 5 節" at bounding box center [225, 85] width 33 height 8
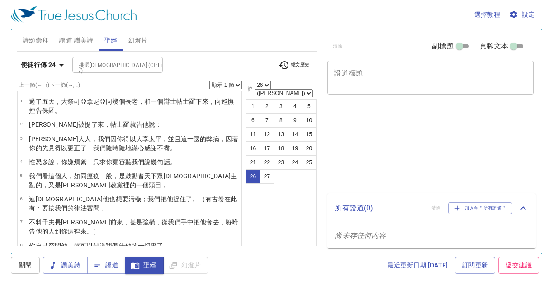
select select "26"
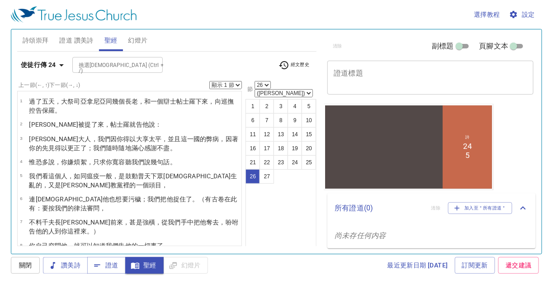
scroll to position [380, 0]
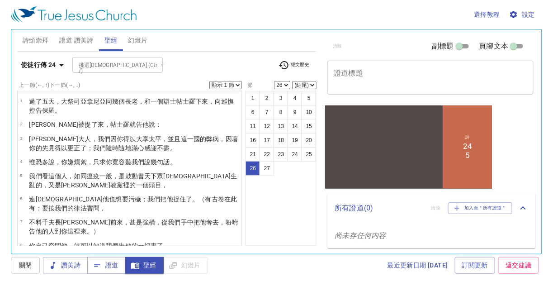
scroll to position [380, 0]
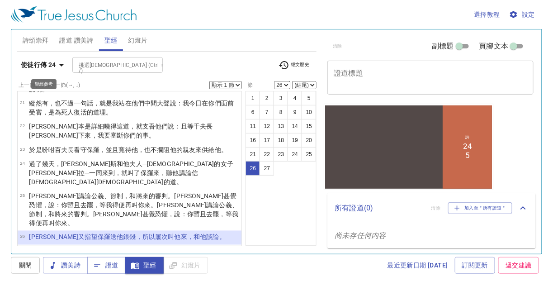
click at [28, 62] on b "使徒行傳 24" at bounding box center [38, 64] width 35 height 11
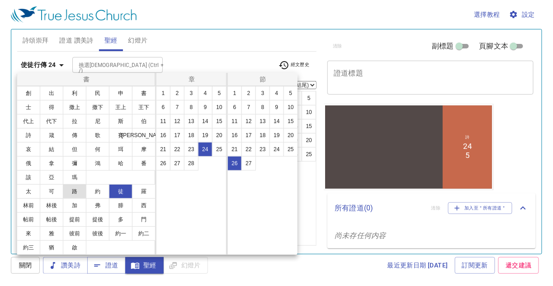
click at [75, 188] on button "路" at bounding box center [74, 191] width 23 height 14
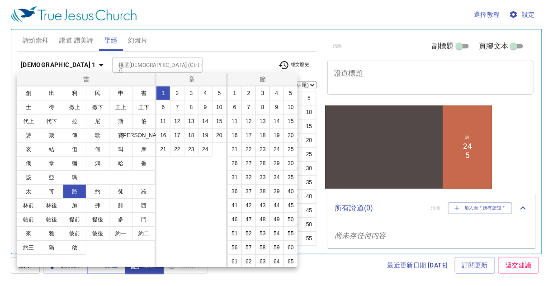
scroll to position [0, 0]
click at [191, 119] on button "13" at bounding box center [191, 121] width 14 height 14
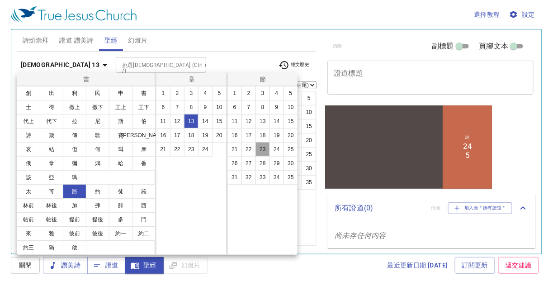
click at [264, 146] on button "23" at bounding box center [262, 149] width 14 height 14
select select "23"
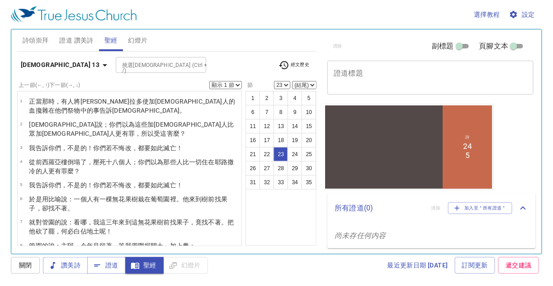
scroll to position [325, 0]
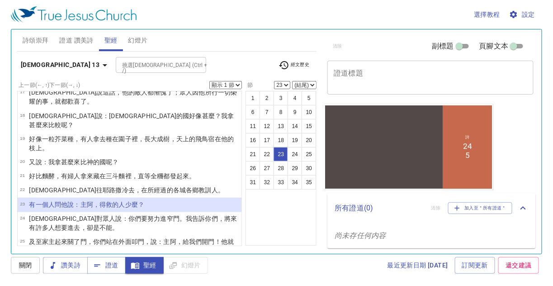
click at [238, 84] on select "顯示 1 節 顯示 2 節 顯示 3 節 顯示 4 節 顯示 5 節" at bounding box center [225, 85] width 33 height 8
select select "2"
click at [210, 81] on select "顯示 1 節 顯示 2 節 顯示 3 節 顯示 4 節 顯示 5 節" at bounding box center [225, 85] width 33 height 8
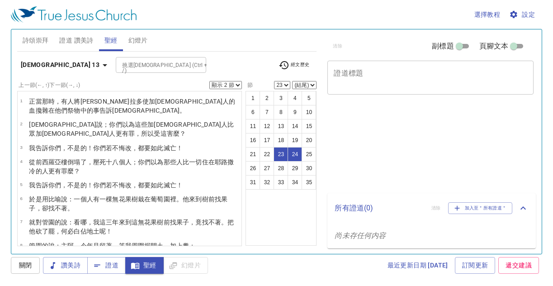
select select "2"
select select "23"
